Goal: Transaction & Acquisition: Book appointment/travel/reservation

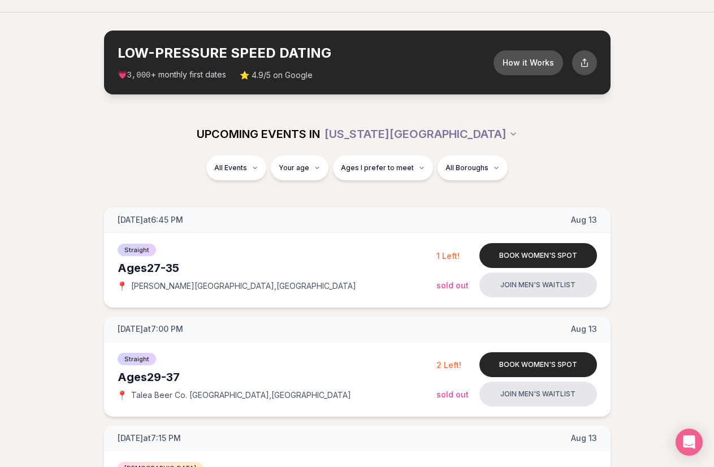
scroll to position [58, 0]
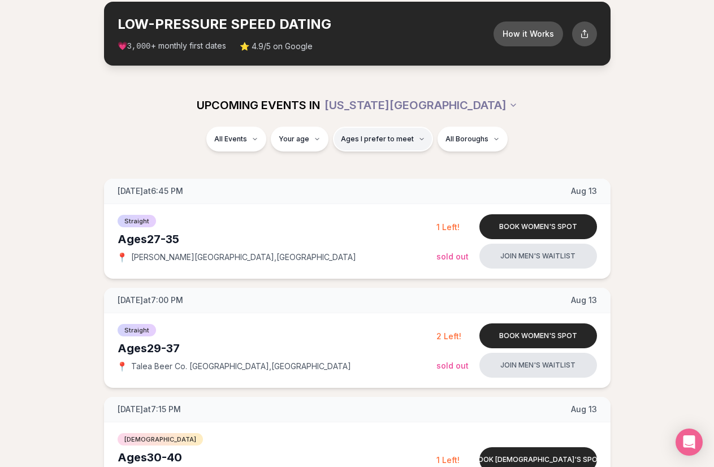
click at [372, 140] on span "Ages I prefer to meet" at bounding box center [377, 139] width 73 height 9
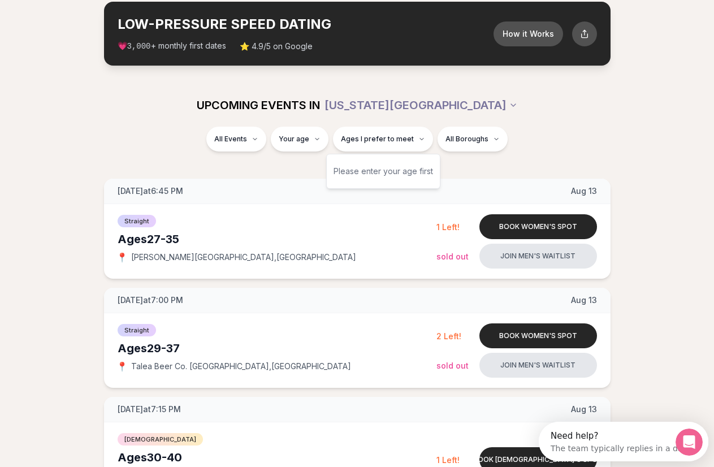
scroll to position [0, 0]
click at [387, 172] on div "Please enter your age first" at bounding box center [382, 171] width 99 height 20
click at [356, 175] on div "Please enter your age first" at bounding box center [382, 171] width 99 height 20
click at [407, 180] on div "Please enter your age first" at bounding box center [382, 171] width 99 height 20
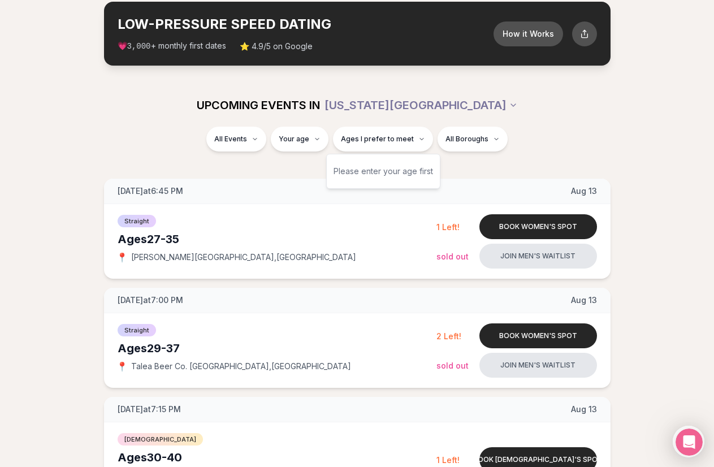
click at [412, 172] on div "Please enter your age first" at bounding box center [382, 171] width 99 height 20
click at [401, 166] on div "Please enter your age first" at bounding box center [382, 171] width 99 height 20
click at [410, 136] on span "Ages I prefer to meet" at bounding box center [377, 139] width 73 height 9
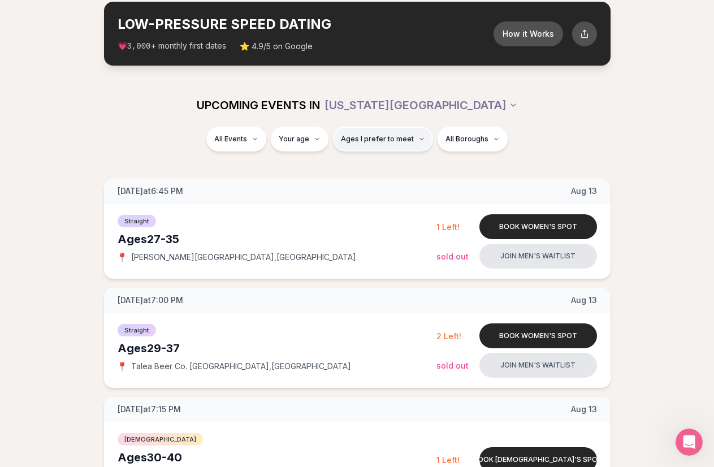
click at [422, 140] on button "Ages I prefer to meet" at bounding box center [383, 139] width 100 height 25
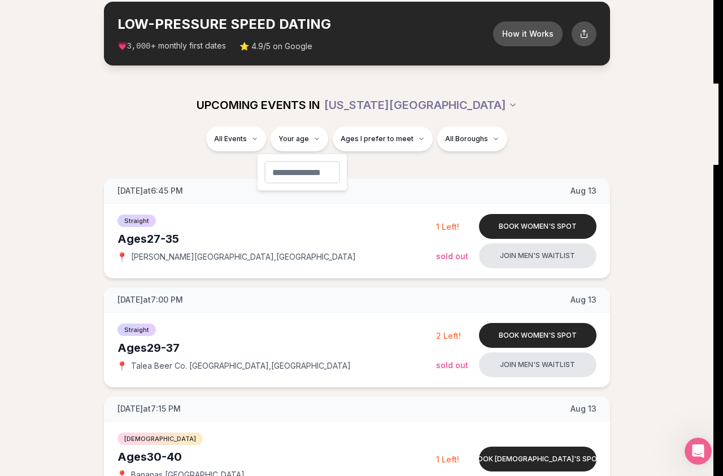
type input "**"
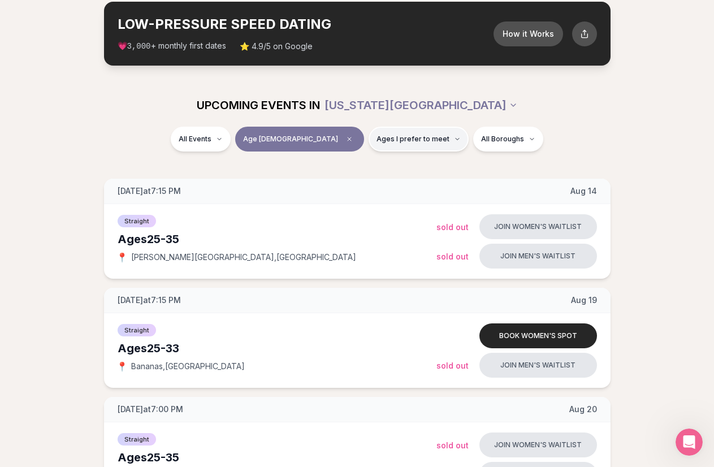
click at [380, 141] on span "Ages I prefer to meet" at bounding box center [412, 139] width 73 height 9
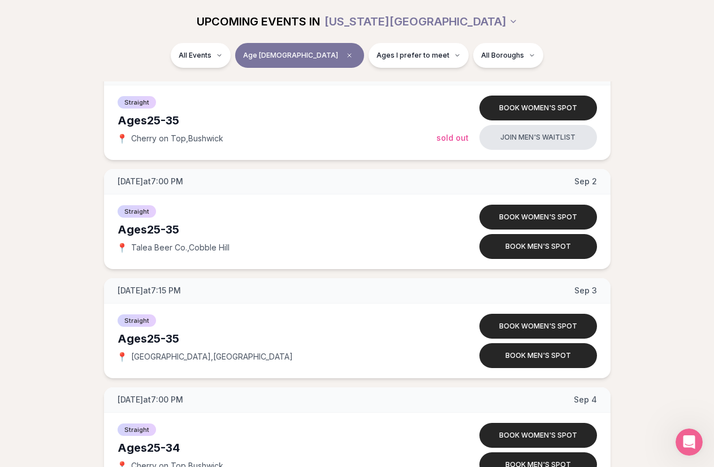
scroll to position [634, 0]
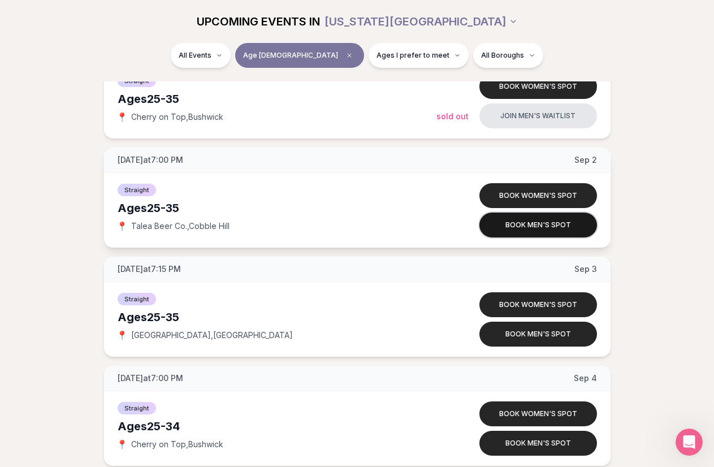
click at [574, 229] on button "Book men's spot" at bounding box center [538, 225] width 118 height 25
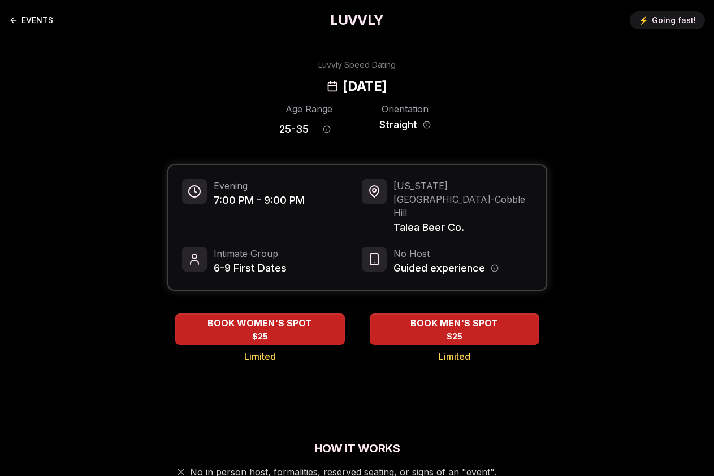
click at [40, 19] on link "EVENTS" at bounding box center [31, 20] width 44 height 23
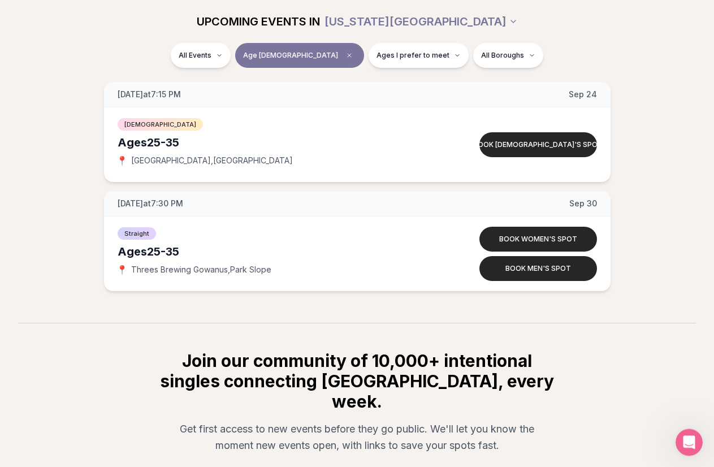
scroll to position [1902, 0]
